Goal: Task Accomplishment & Management: Manage account settings

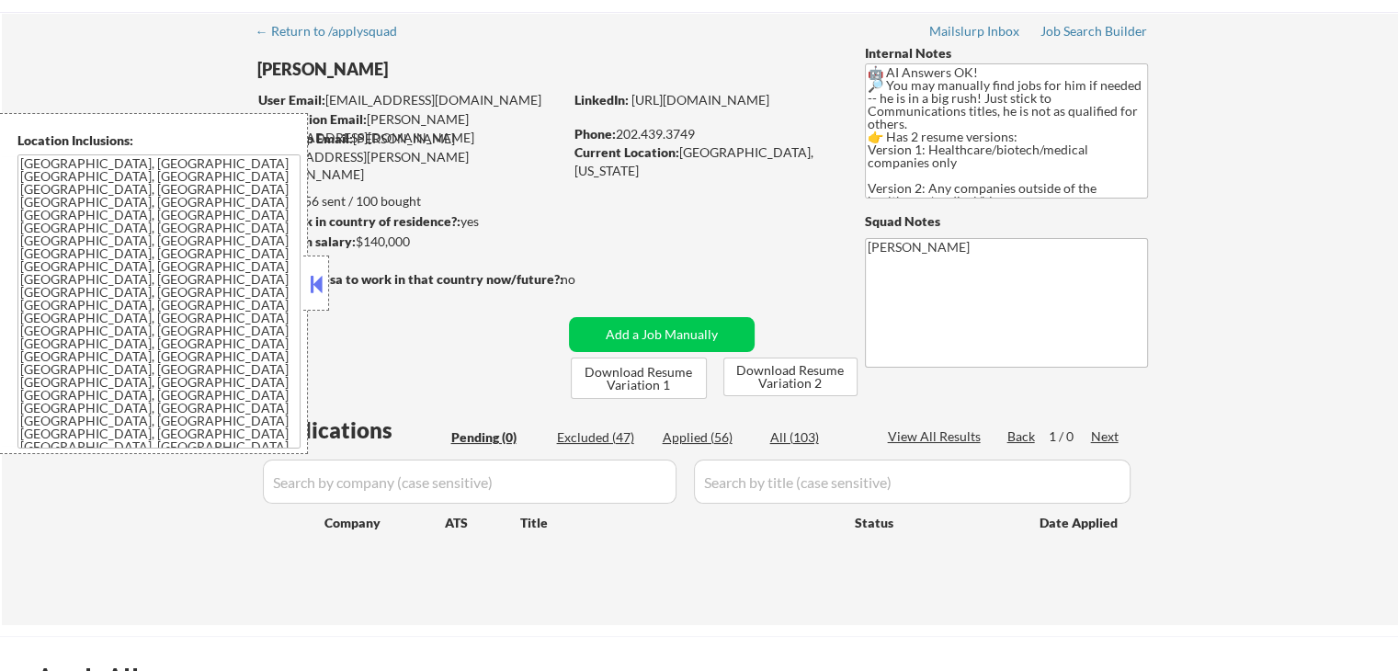
scroll to position [92, 0]
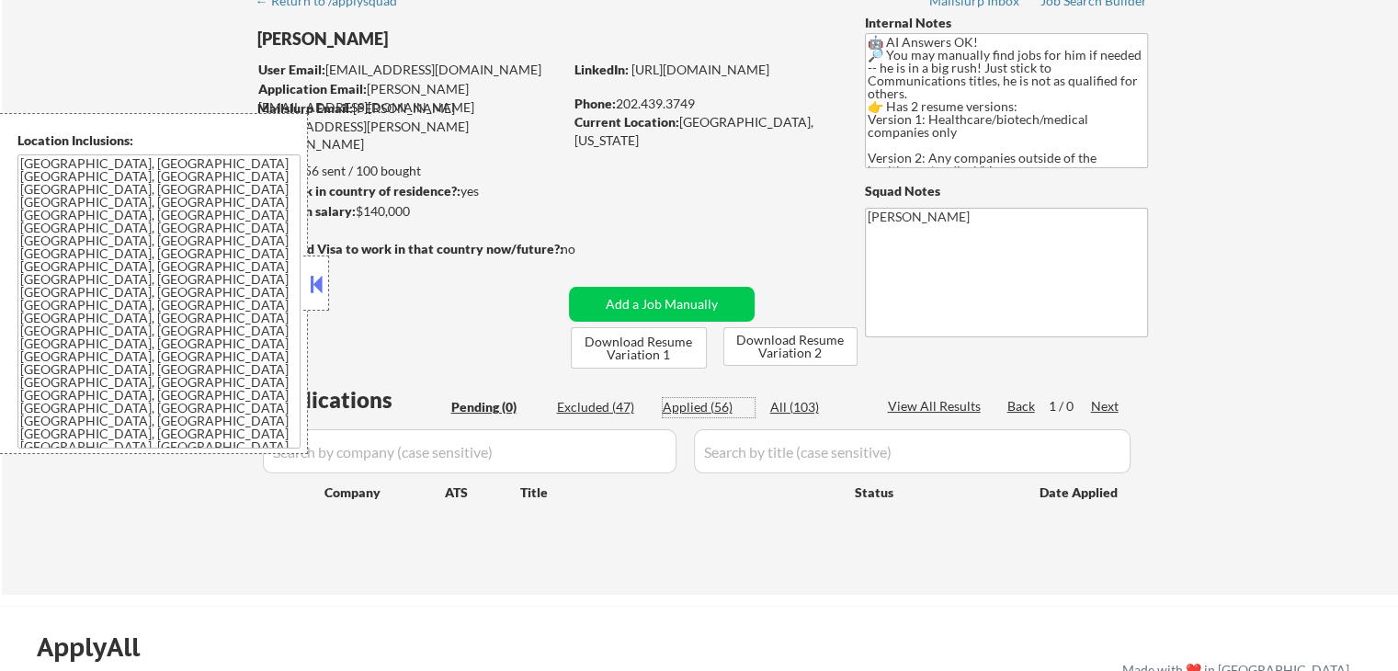
click at [689, 406] on div "Applied (56)" at bounding box center [709, 407] width 92 height 18
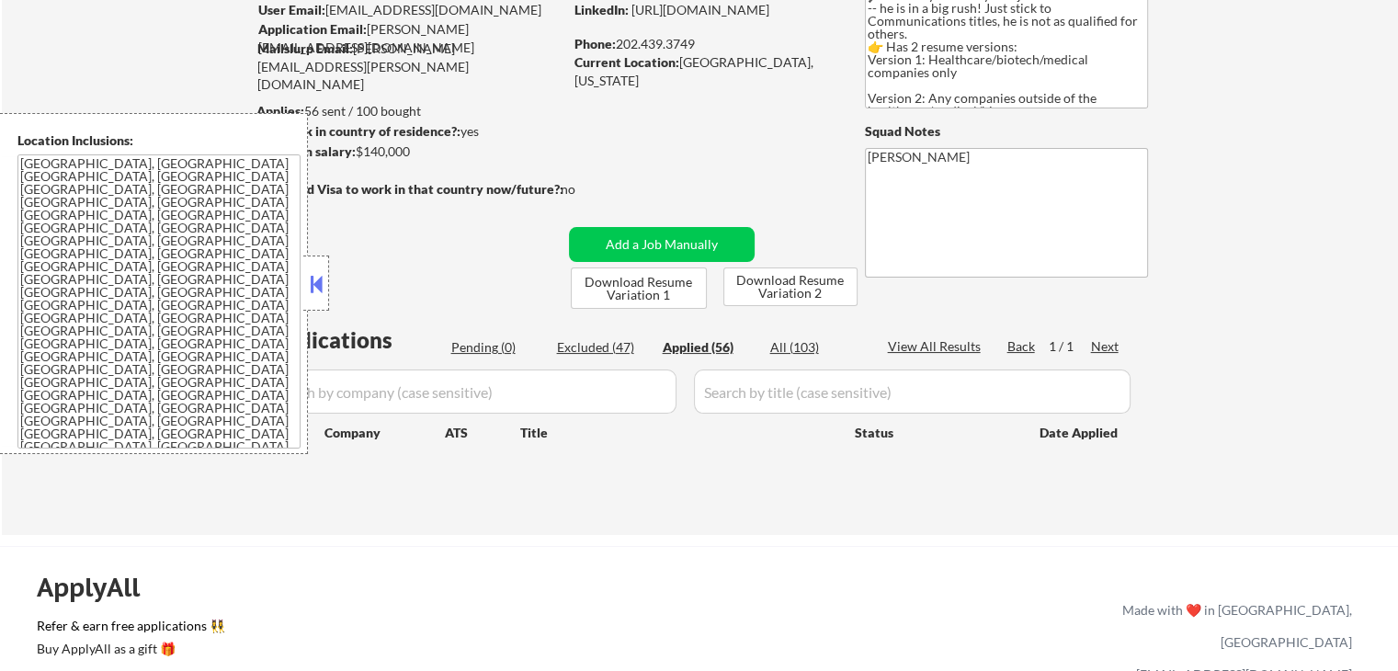
scroll to position [184, 0]
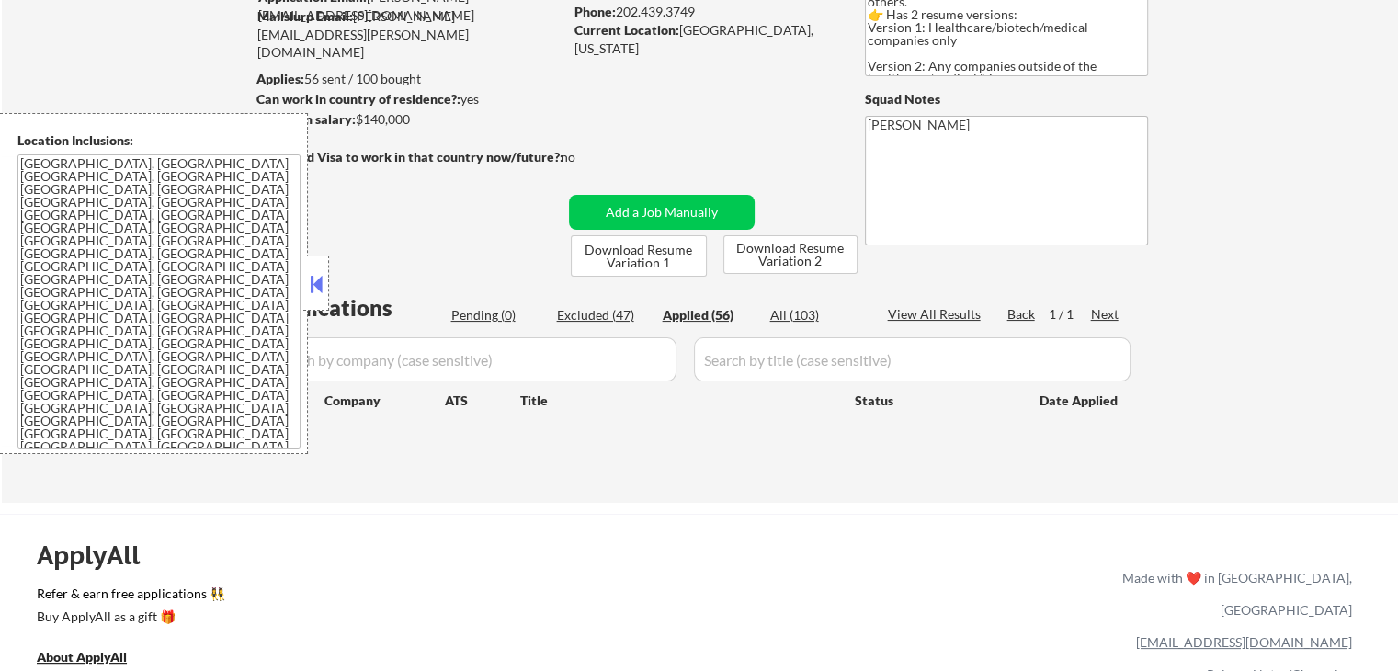
select select ""applied""
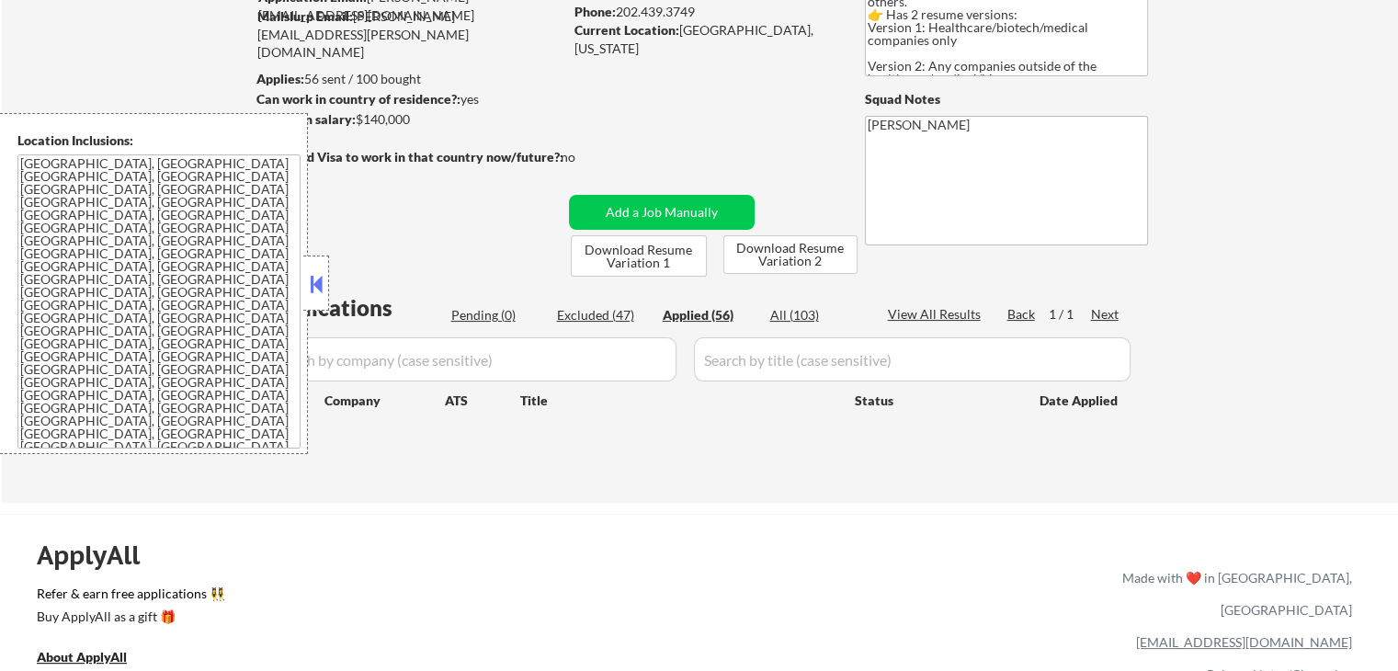
select select ""applied""
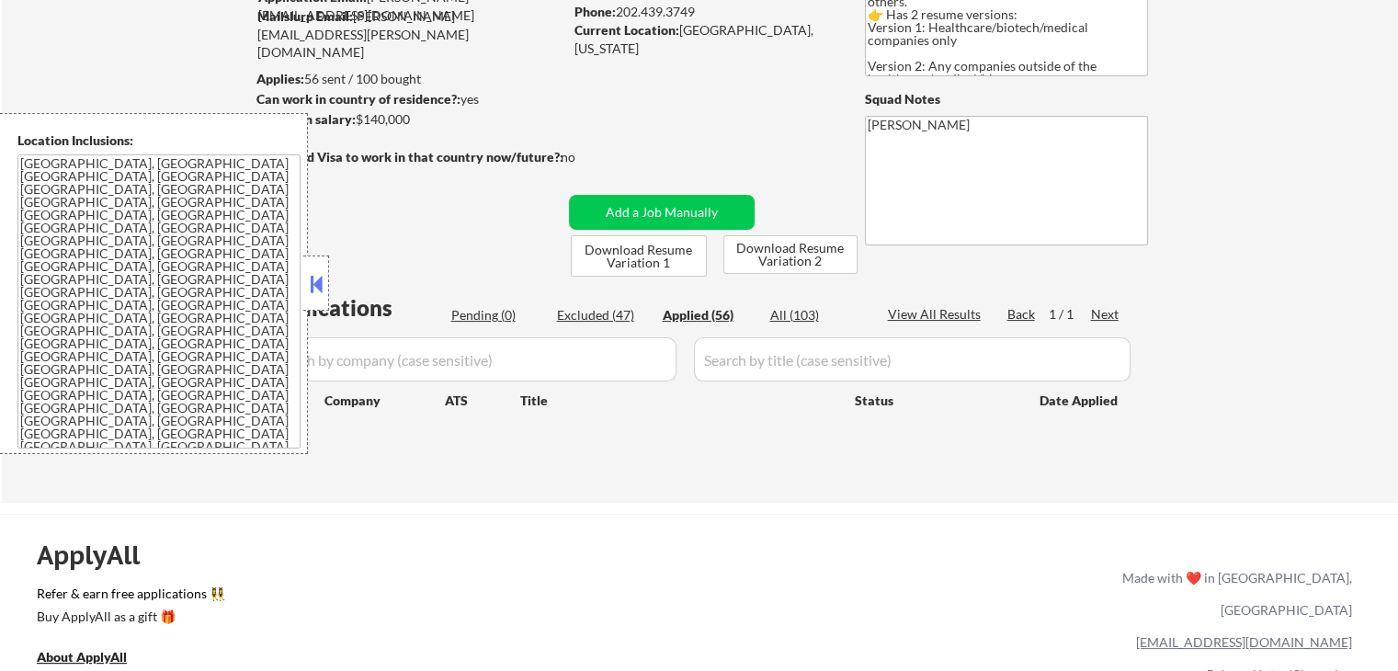
select select ""applied""
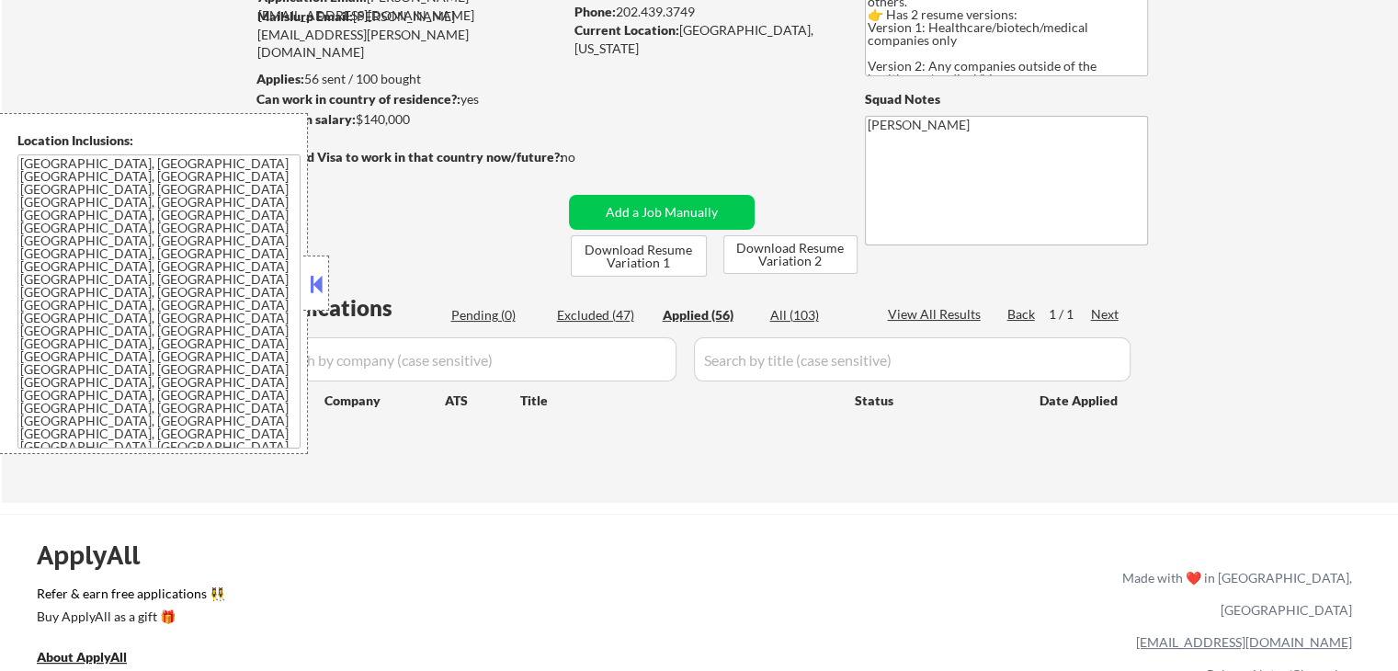
select select ""applied""
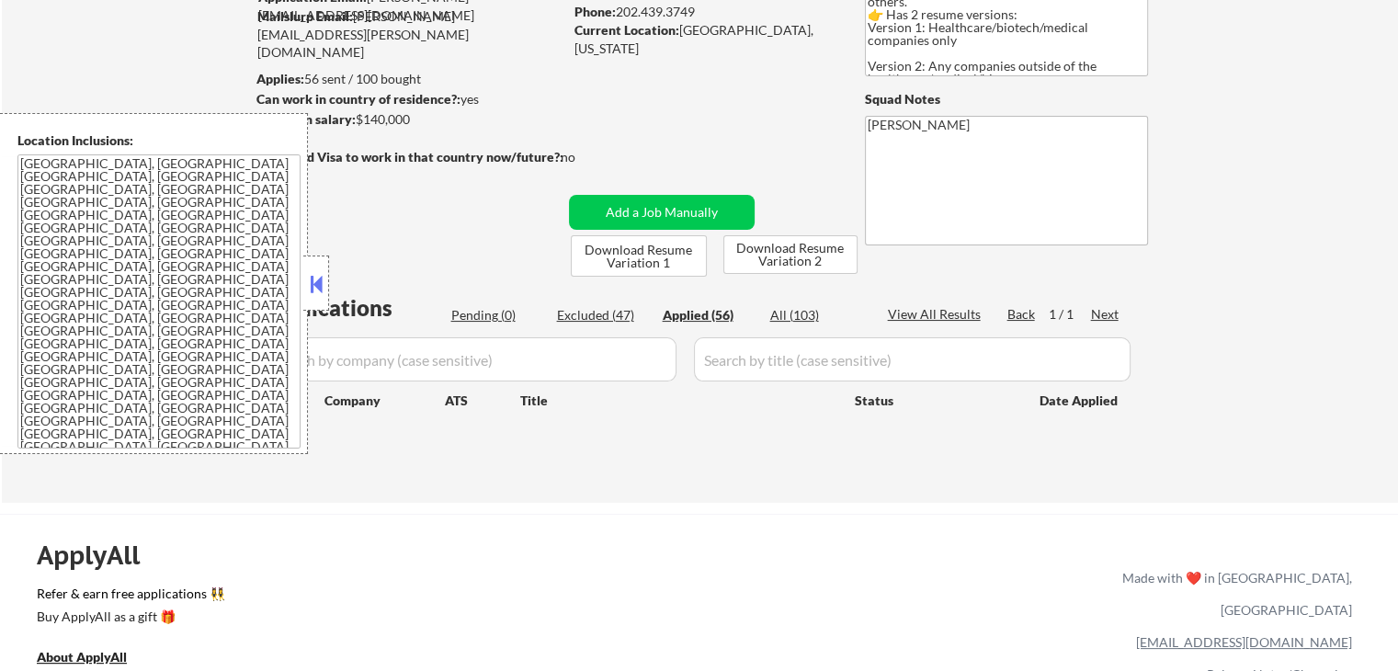
select select ""applied""
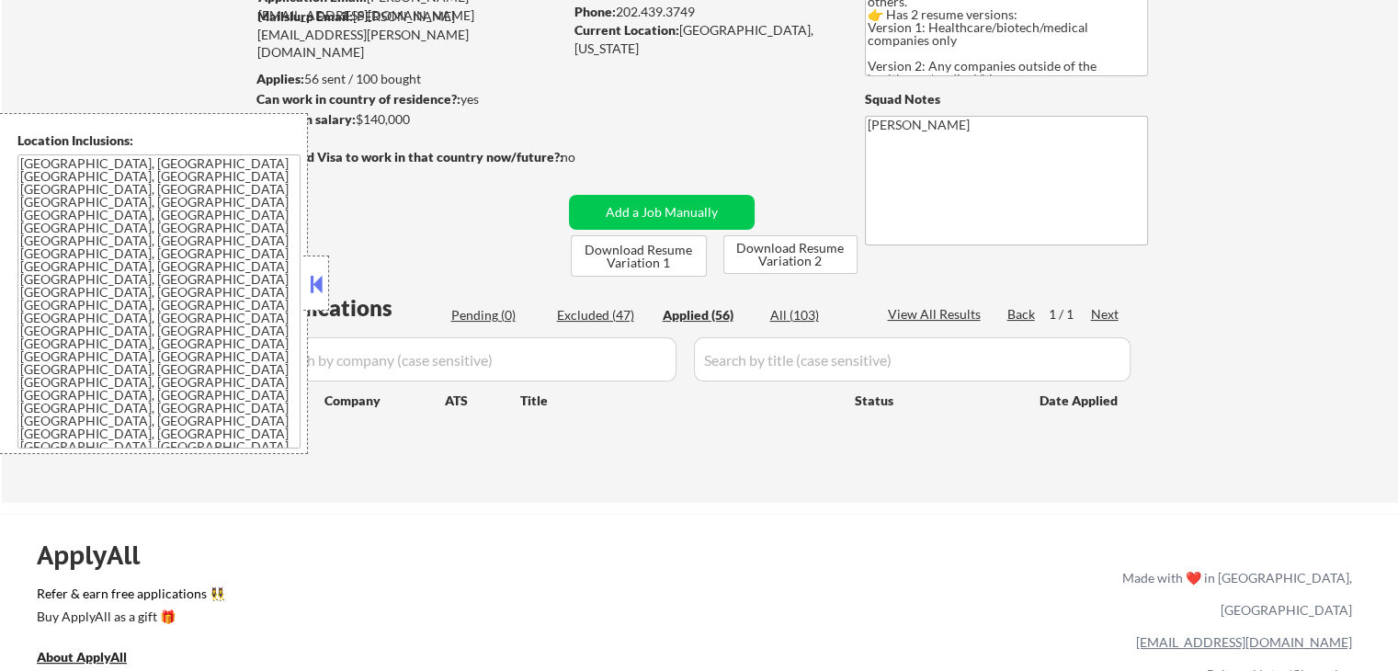
select select ""applied""
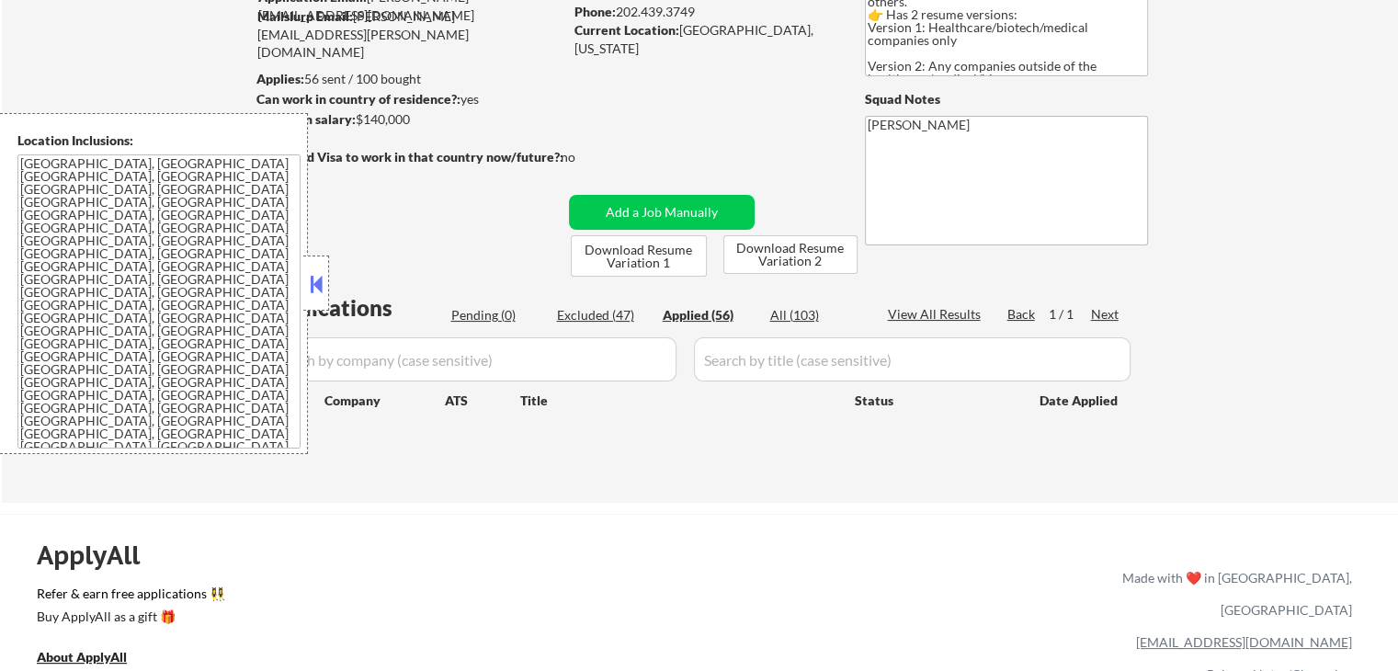
select select ""applied""
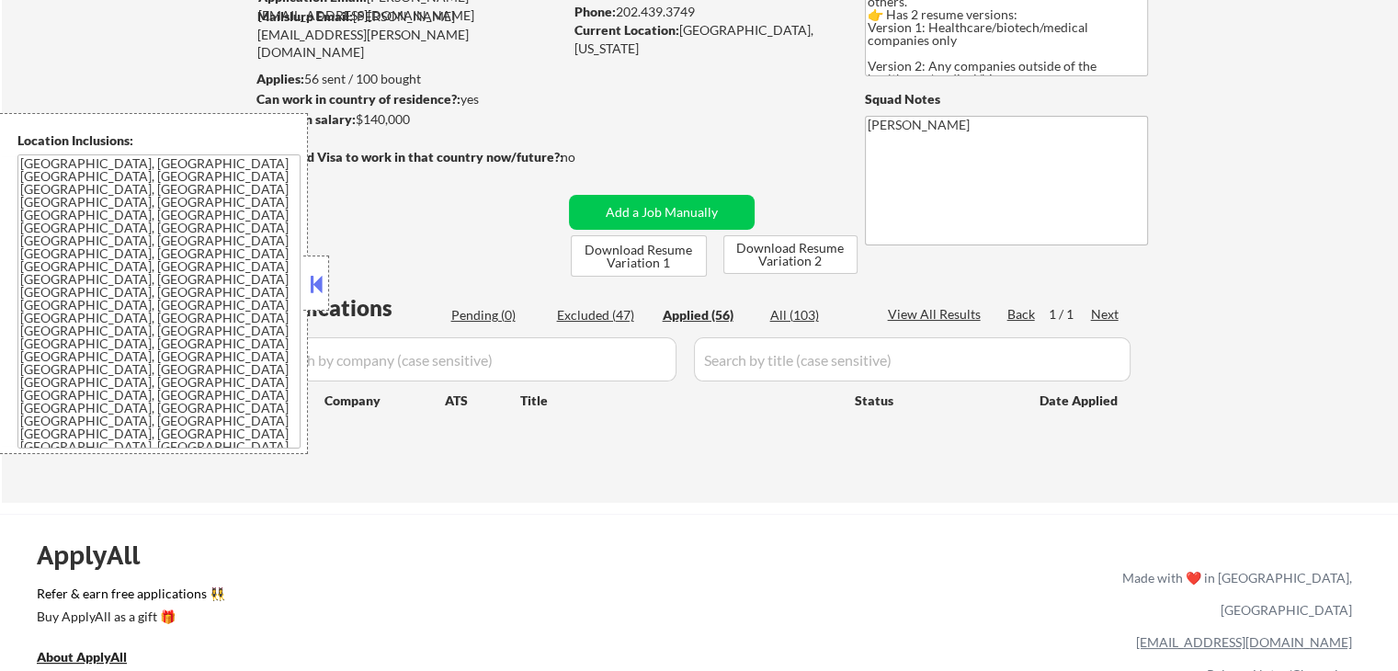
select select ""applied""
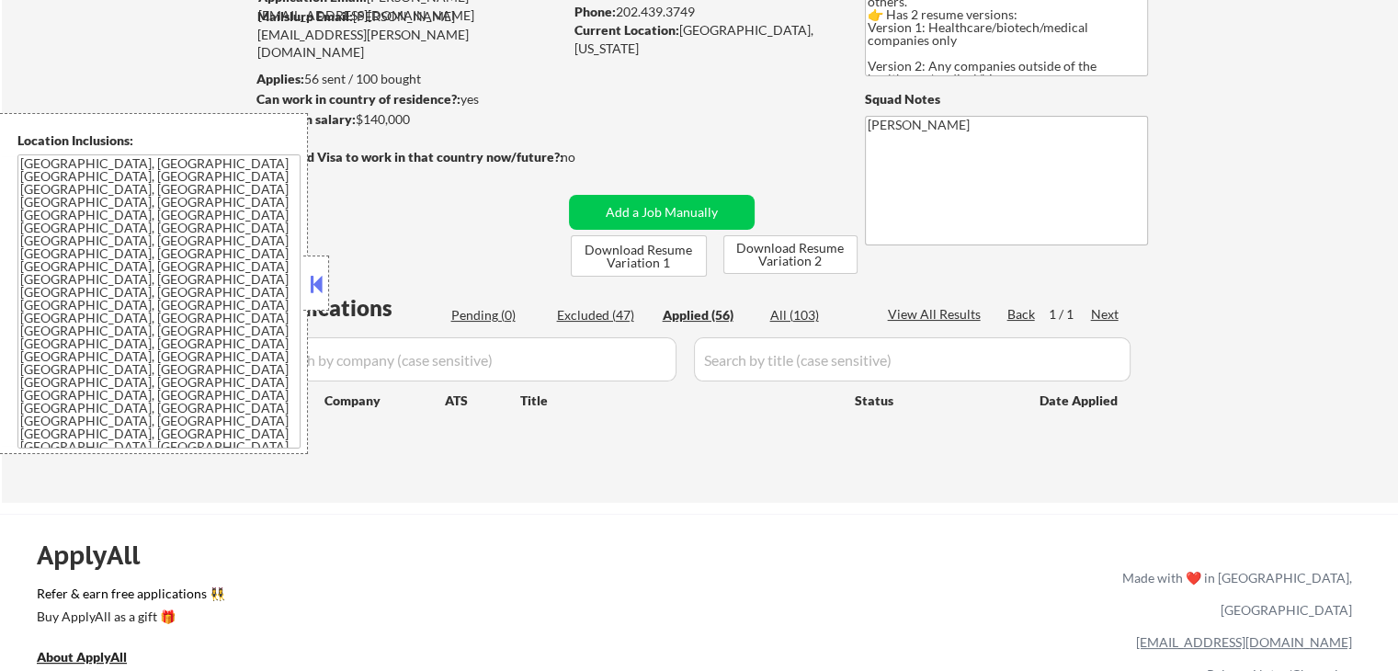
select select ""applied""
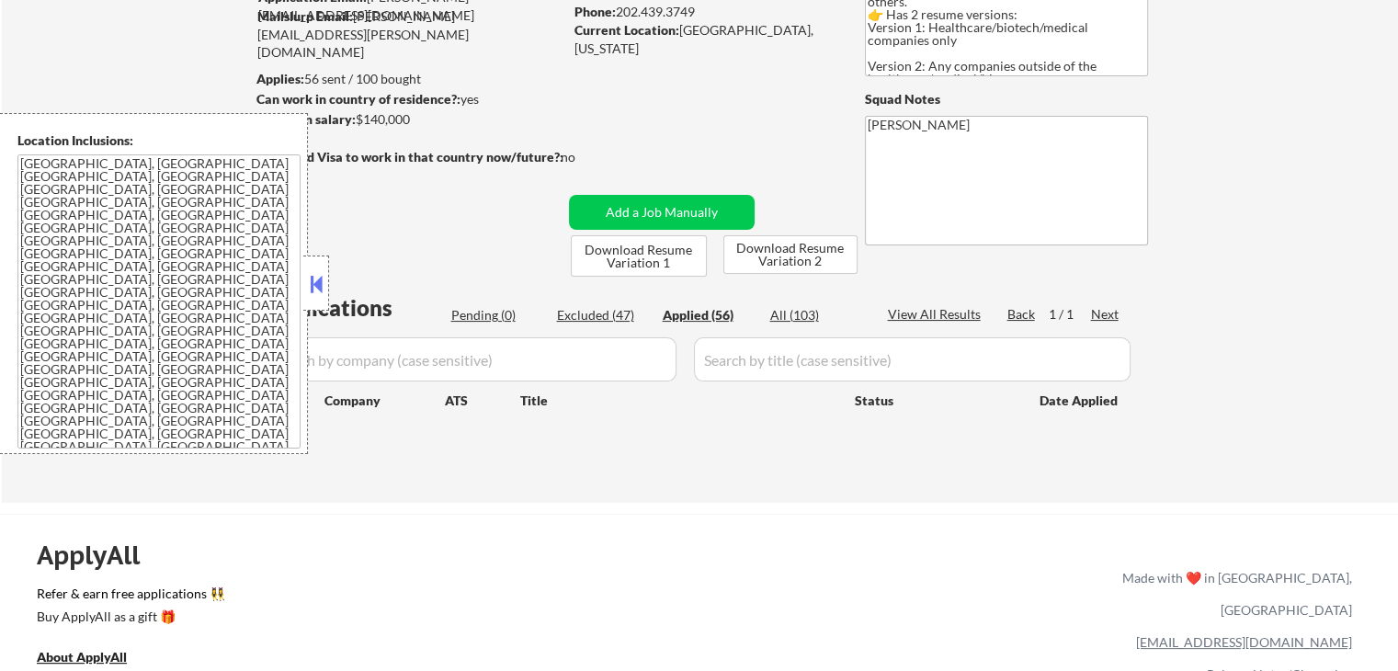
select select ""applied""
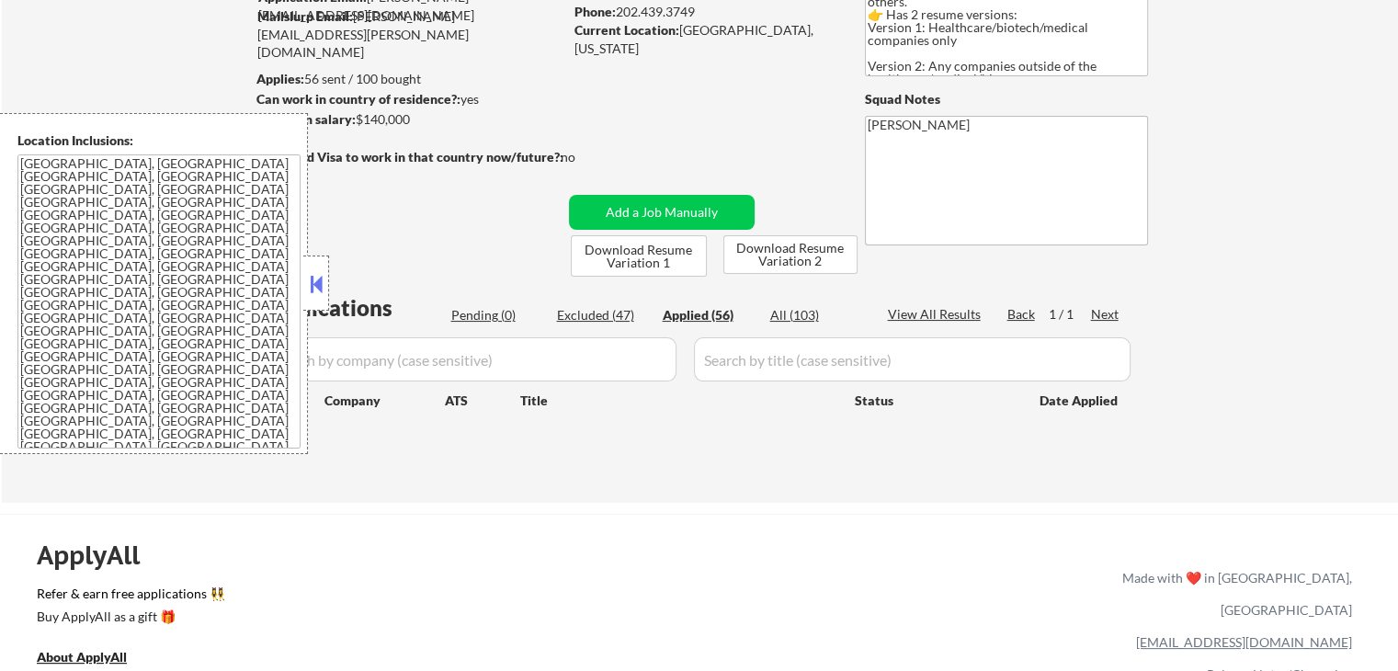
select select ""applied""
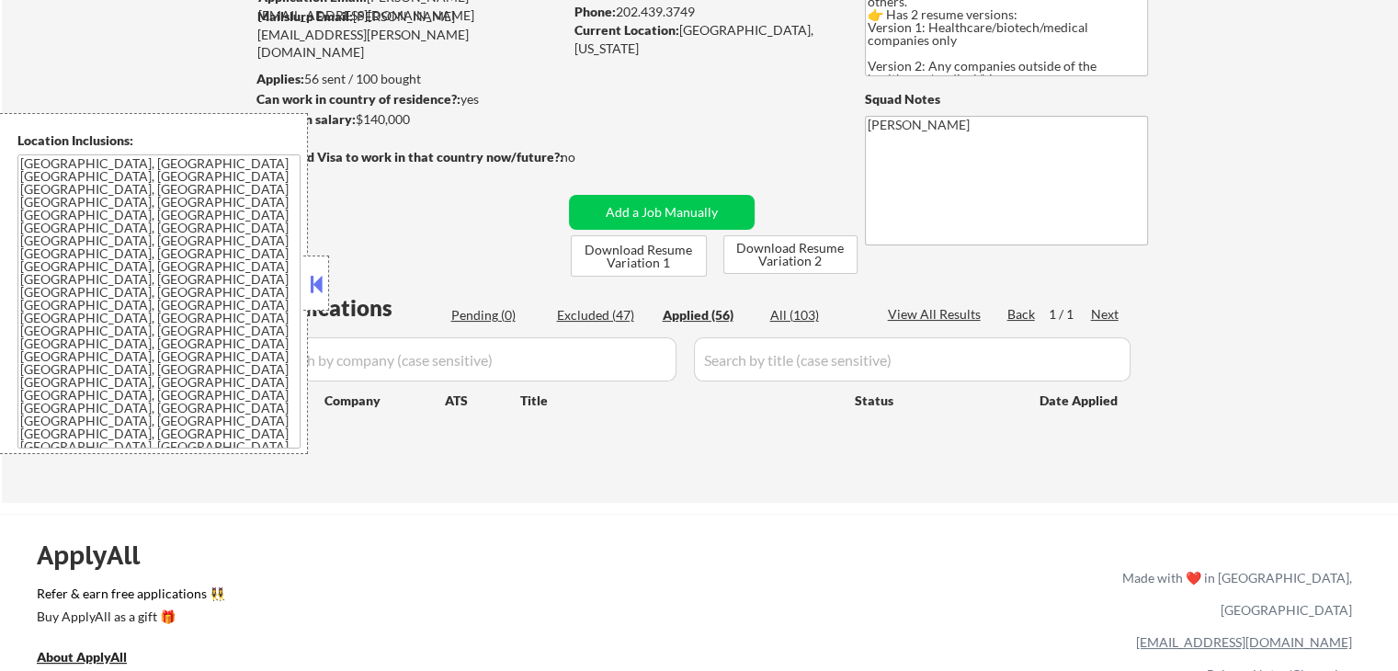
select select ""applied""
